Goal: Information Seeking & Learning: Learn about a topic

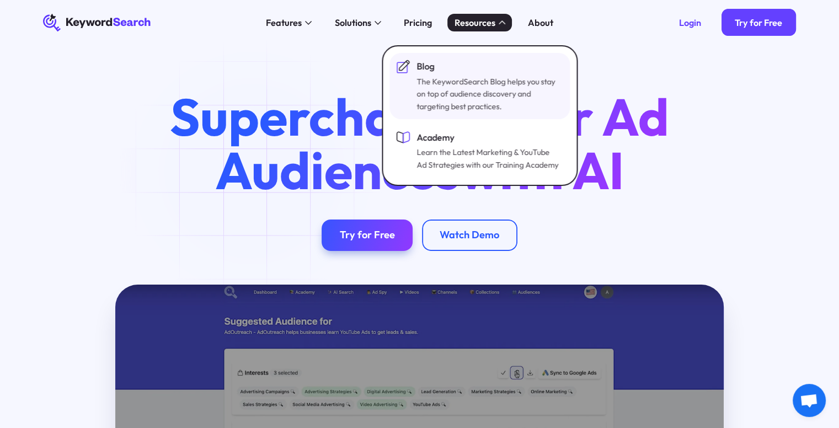
click at [437, 98] on div "The KeywordSearch Blog helps you stay on top of audience discovery and targetin…" at bounding box center [489, 94] width 144 height 37
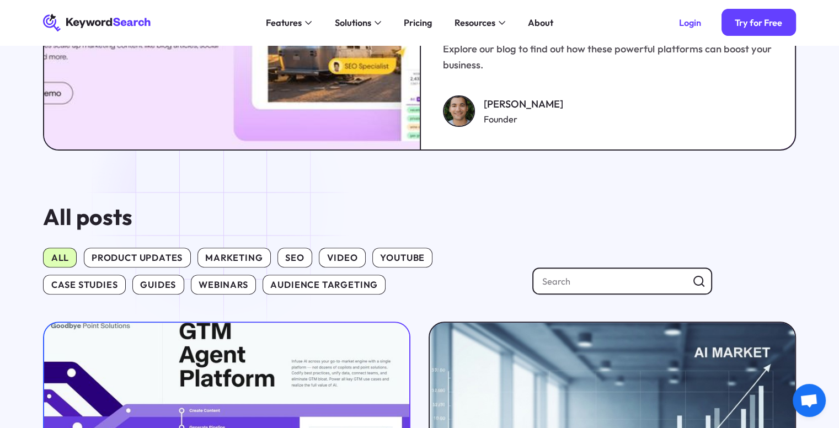
scroll to position [717, 0]
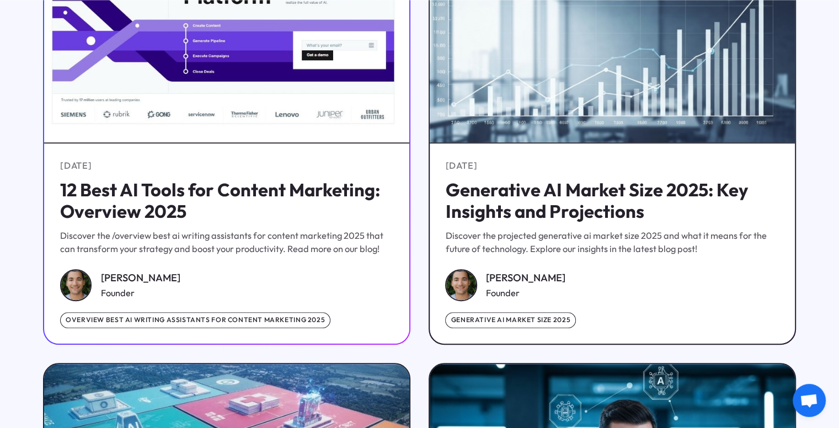
click at [243, 221] on h5 "12 Best AI Tools for Content Marketing: Overview 2025" at bounding box center [227, 200] width 334 height 43
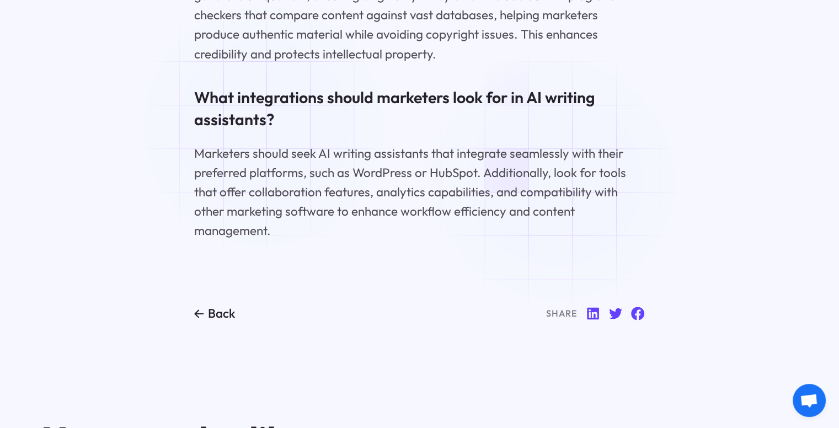
scroll to position [14244, 0]
